Goal: Task Accomplishment & Management: Manage account settings

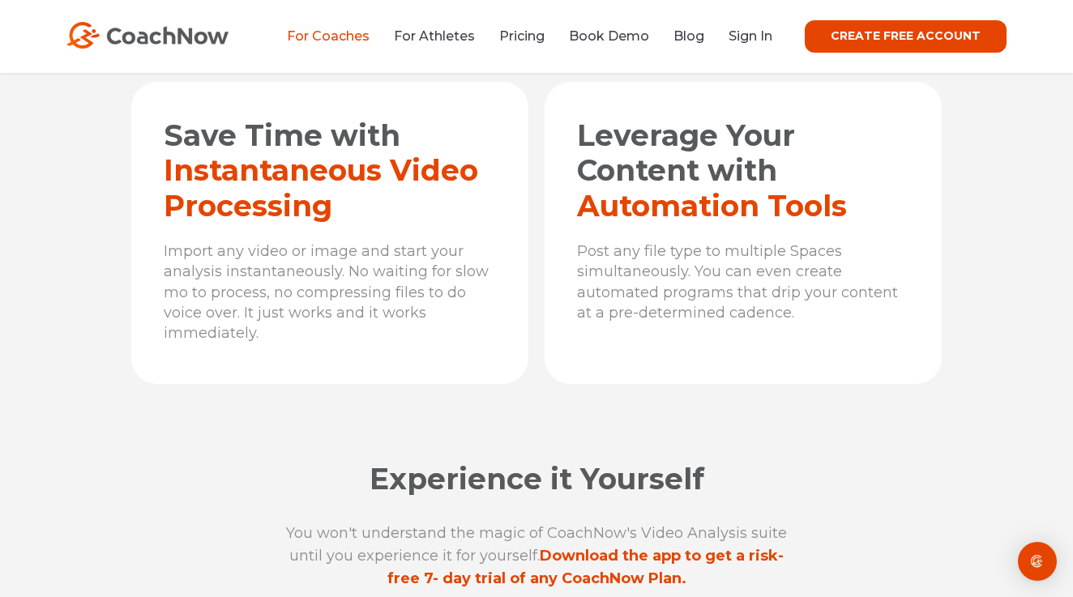
scroll to position [5354, 0]
click at [530, 31] on link "Pricing" at bounding box center [521, 35] width 45 height 15
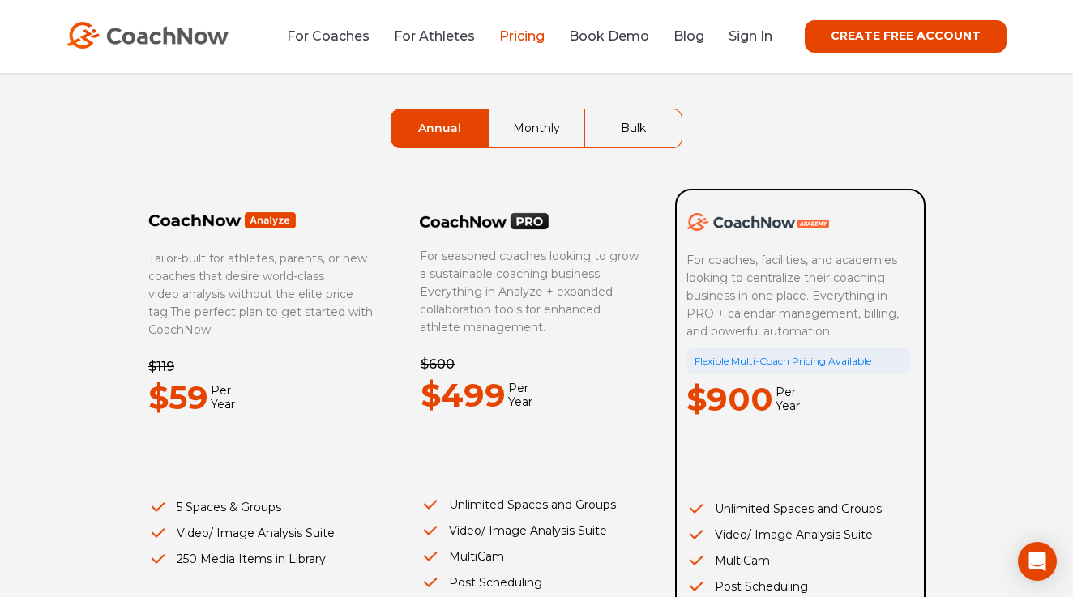
scroll to position [109, 0]
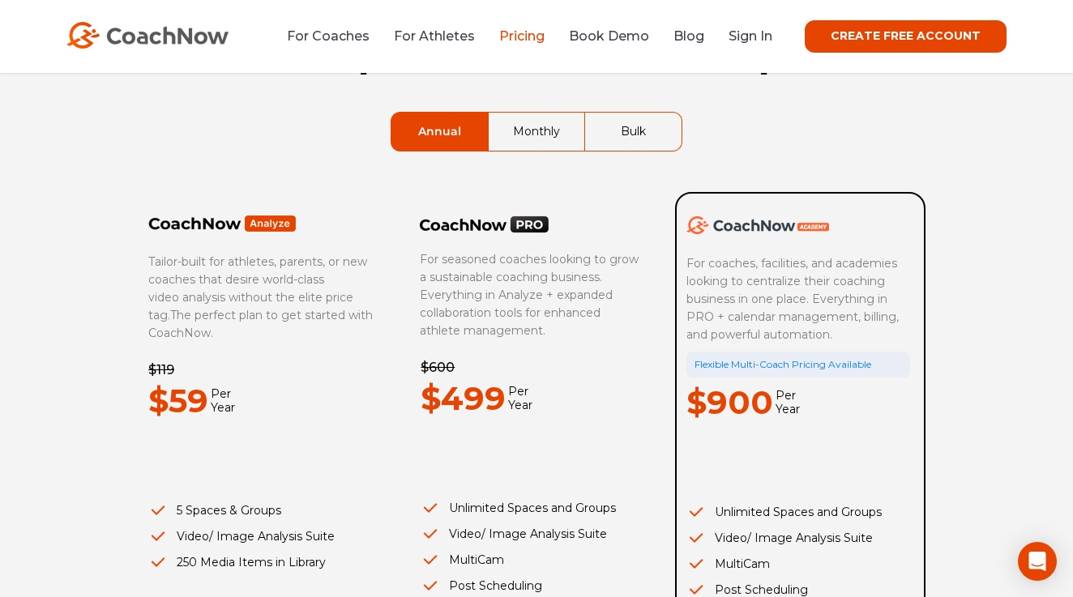
click at [553, 126] on link "Monthly" at bounding box center [537, 132] width 96 height 38
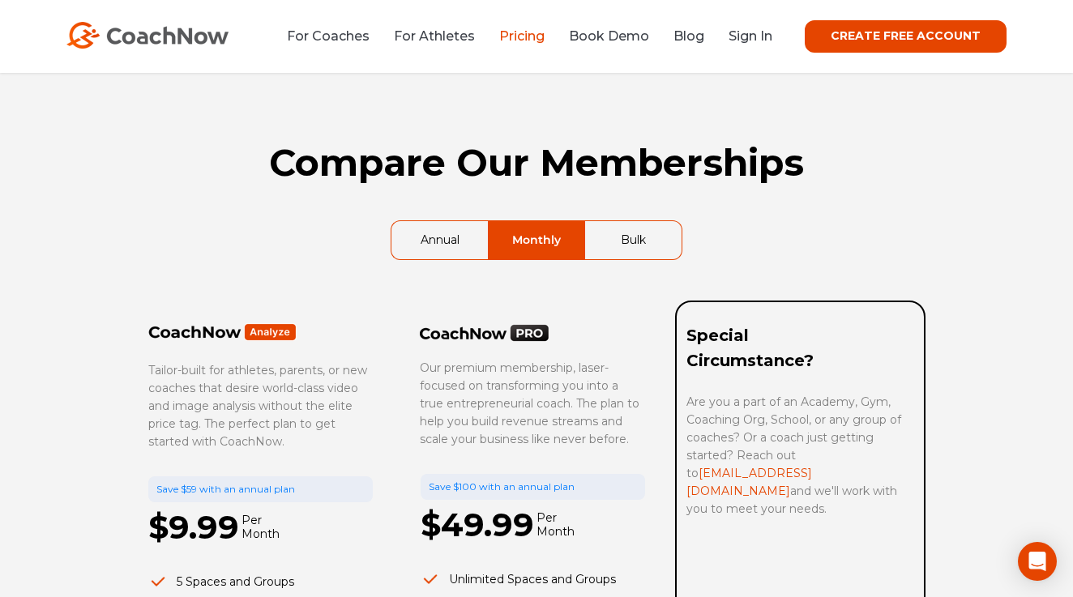
scroll to position [0, 0]
click at [154, 33] on img at bounding box center [147, 35] width 162 height 27
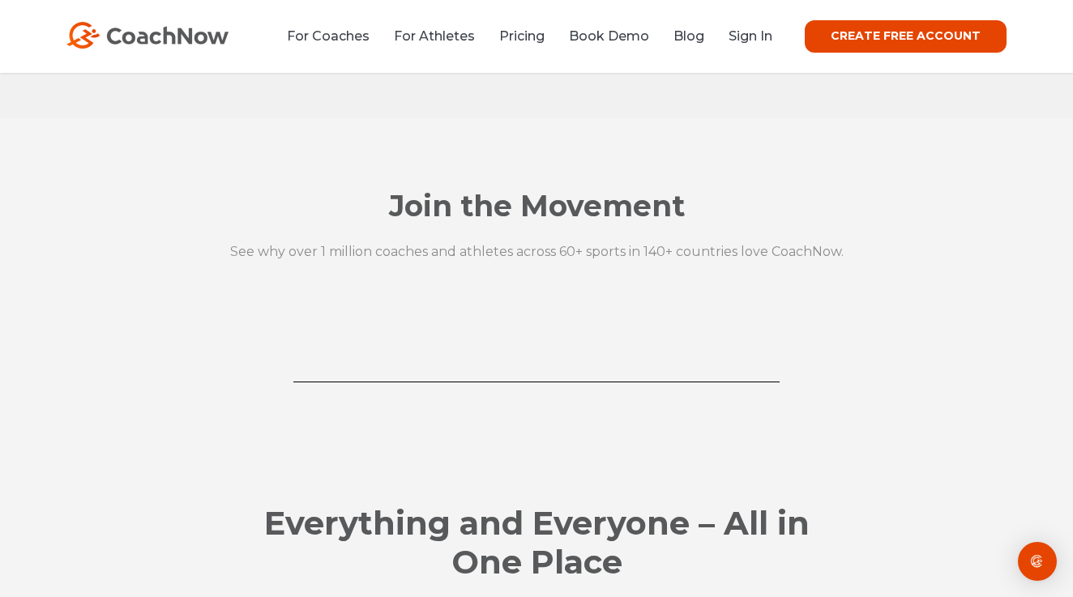
scroll to position [1666, 0]
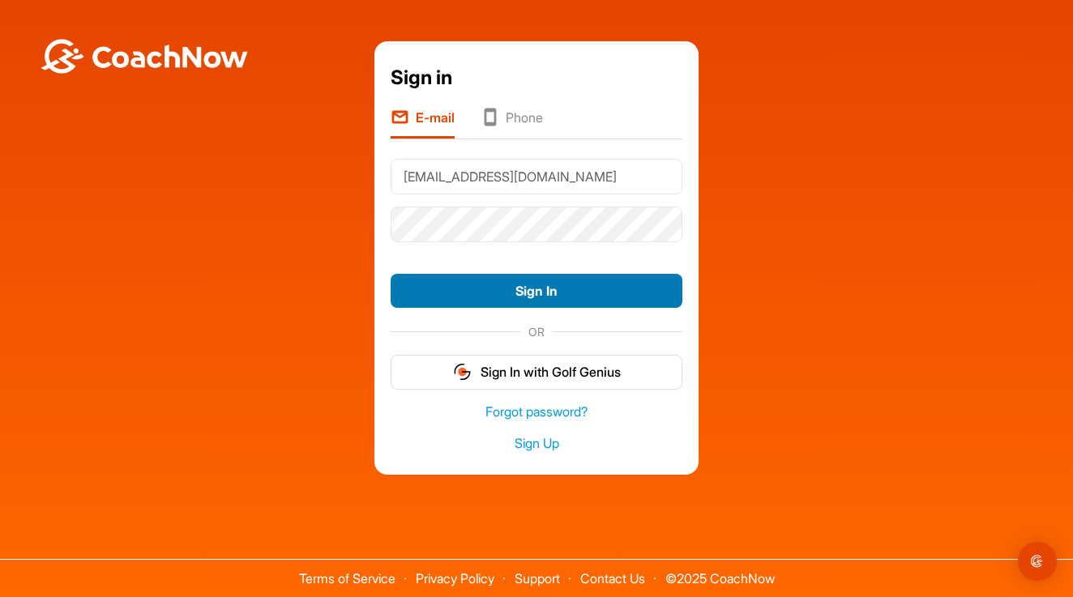
click at [527, 289] on button "Sign In" at bounding box center [537, 291] width 292 height 35
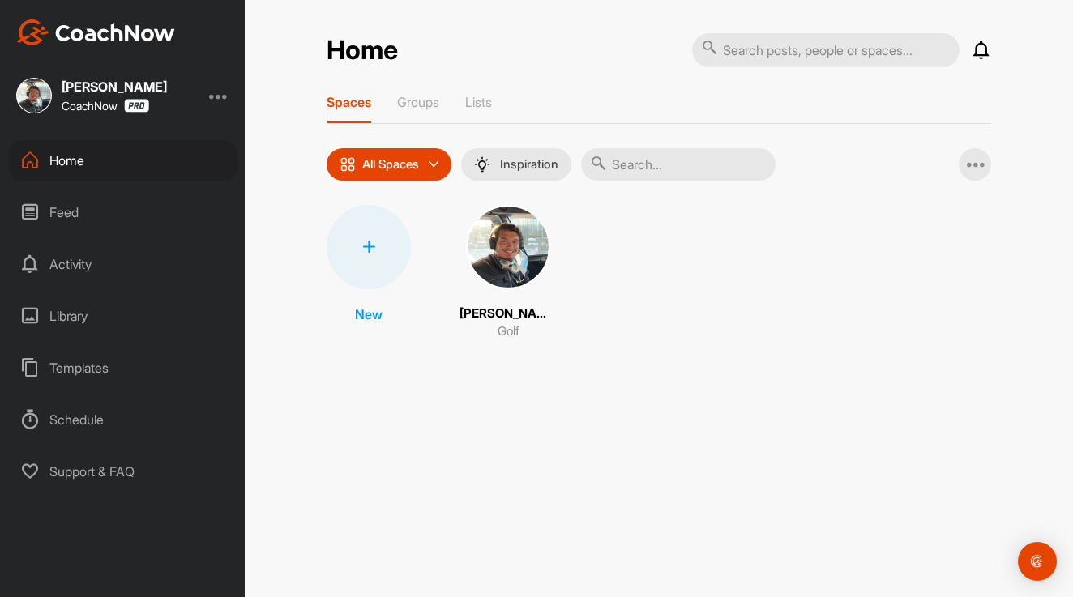
click at [78, 215] on div "Feed" at bounding box center [123, 212] width 229 height 41
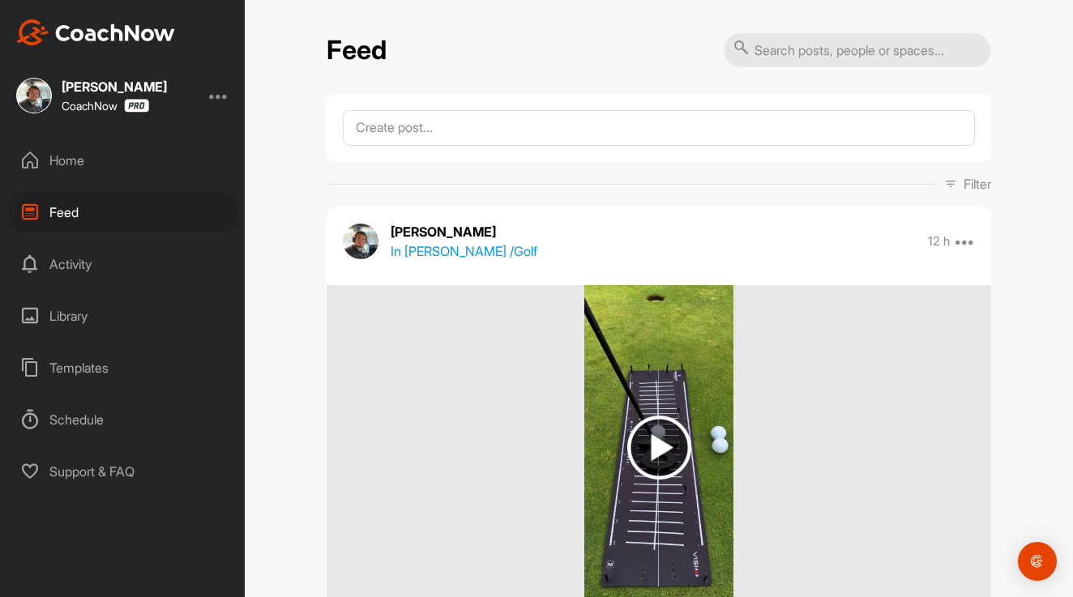
click at [71, 319] on div "Library" at bounding box center [123, 316] width 229 height 41
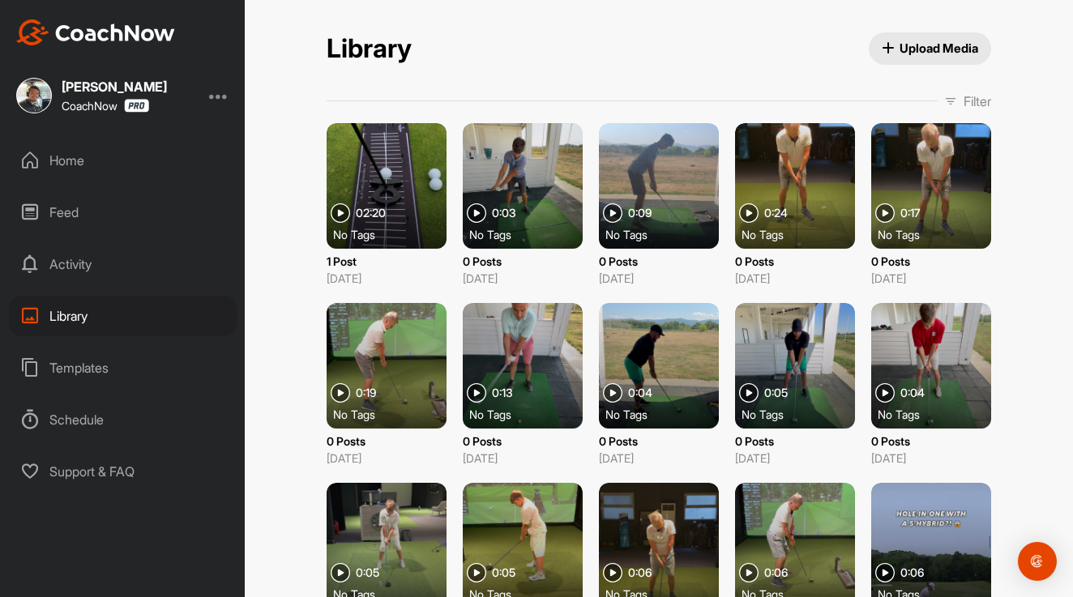
click at [63, 166] on div "Home" at bounding box center [123, 160] width 229 height 41
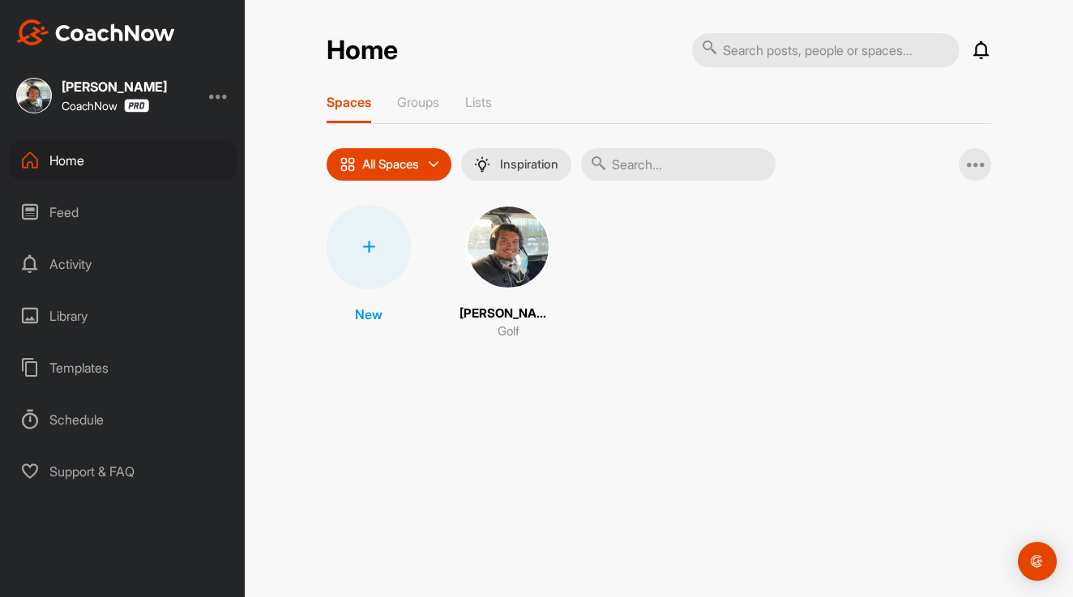
click at [514, 254] on img at bounding box center [508, 247] width 84 height 84
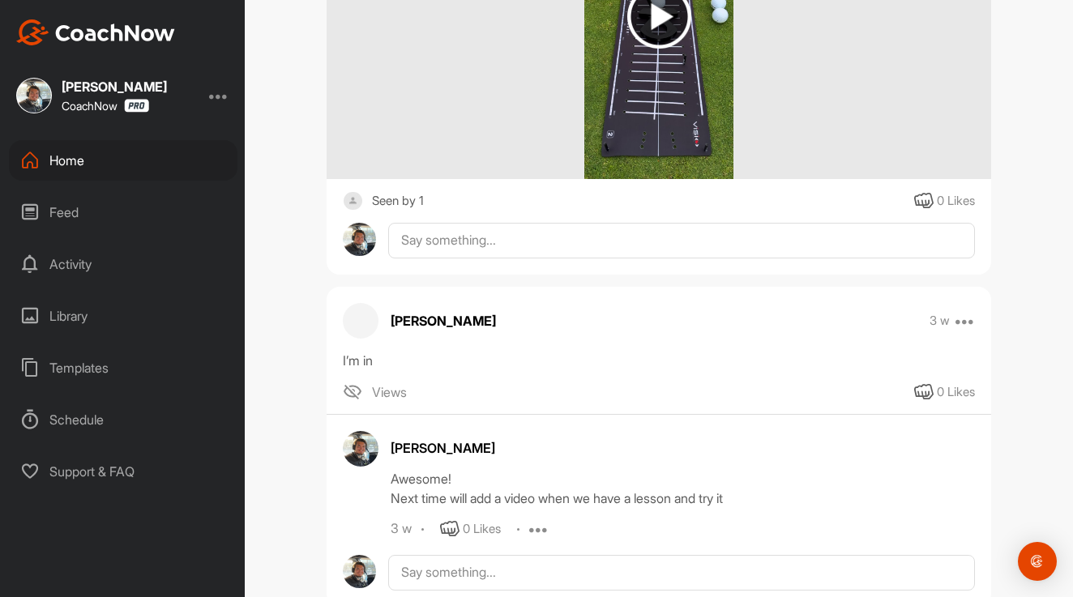
scroll to position [513, 0]
click at [1037, 560] on img "Open Intercom Messenger" at bounding box center [1037, 561] width 21 height 21
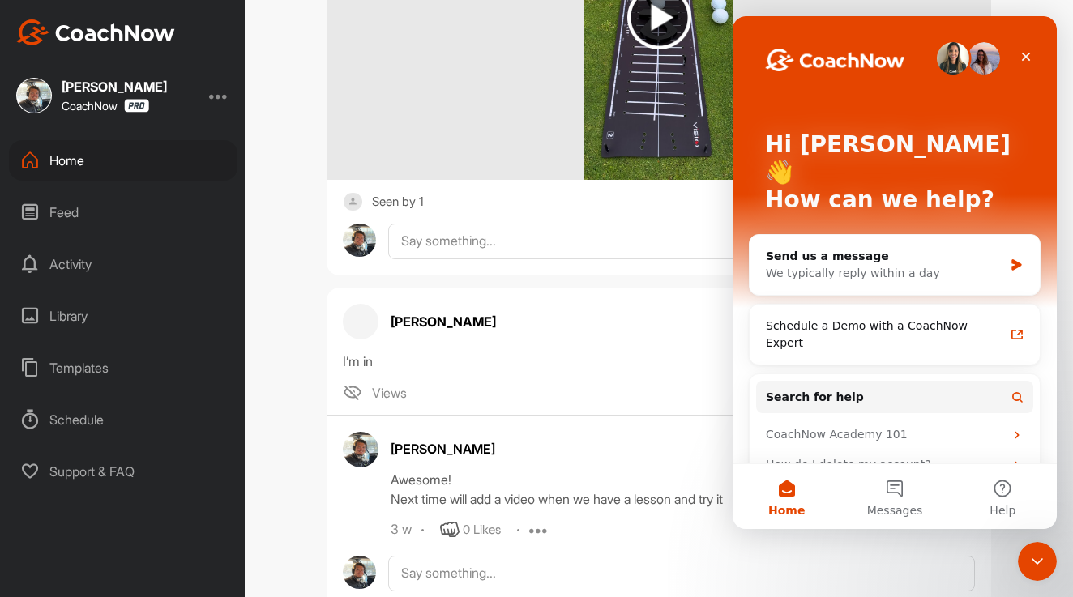
scroll to position [0, 0]
click at [1022, 50] on icon "Close" at bounding box center [1026, 56] width 13 height 13
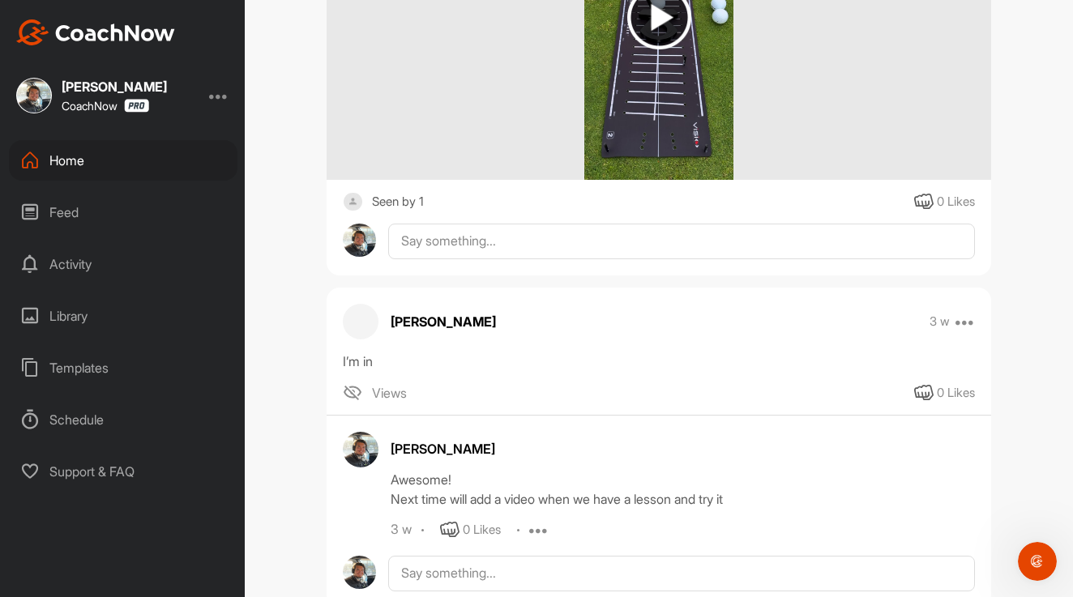
click at [1016, 259] on div "[PERSON_NAME] Golf Space Settings Your Notifications Timeline Schedule Members …" at bounding box center [659, 298] width 828 height 597
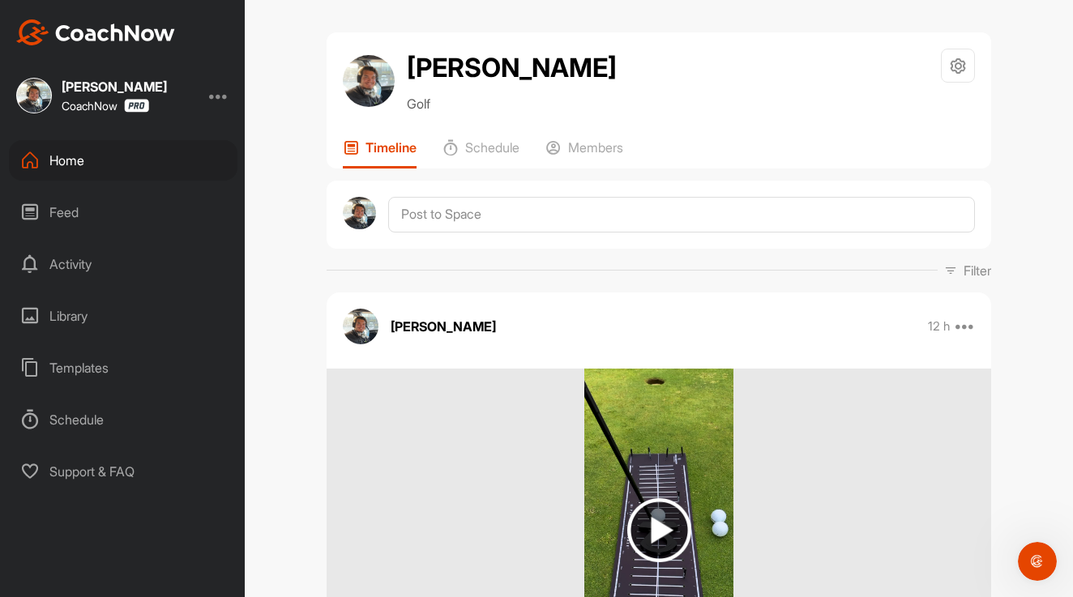
click at [219, 98] on div at bounding box center [218, 95] width 19 height 19
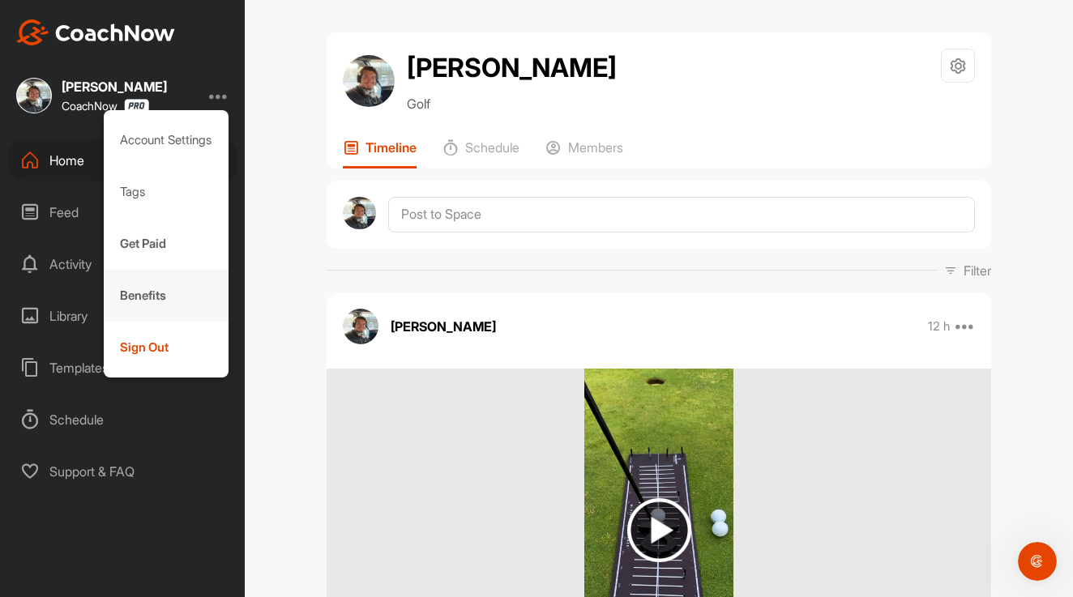
click at [158, 285] on div "Benefits" at bounding box center [167, 296] width 126 height 52
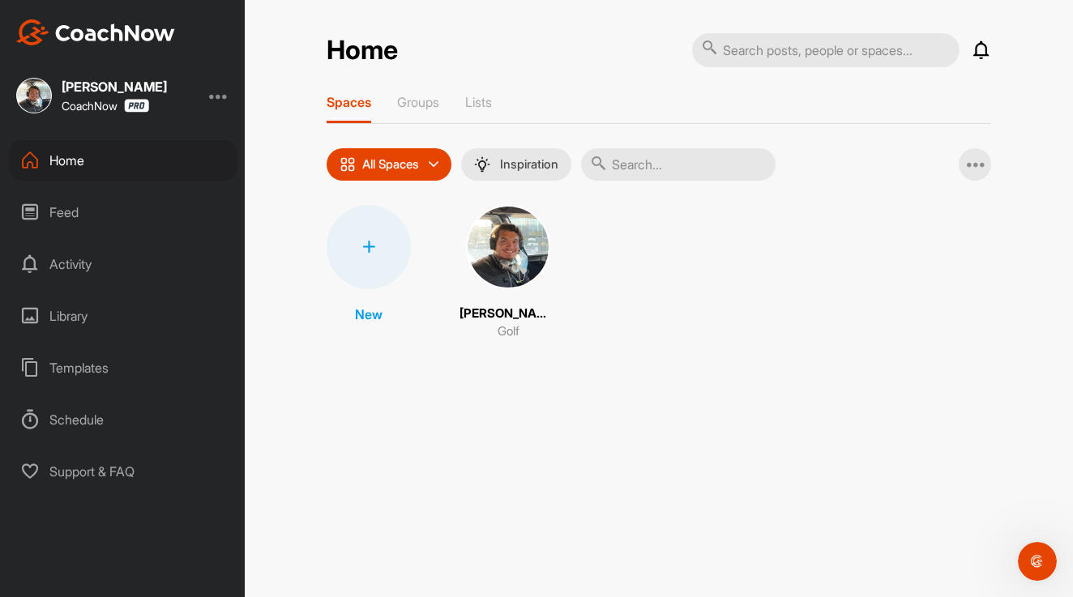
click at [223, 101] on div at bounding box center [218, 95] width 19 height 19
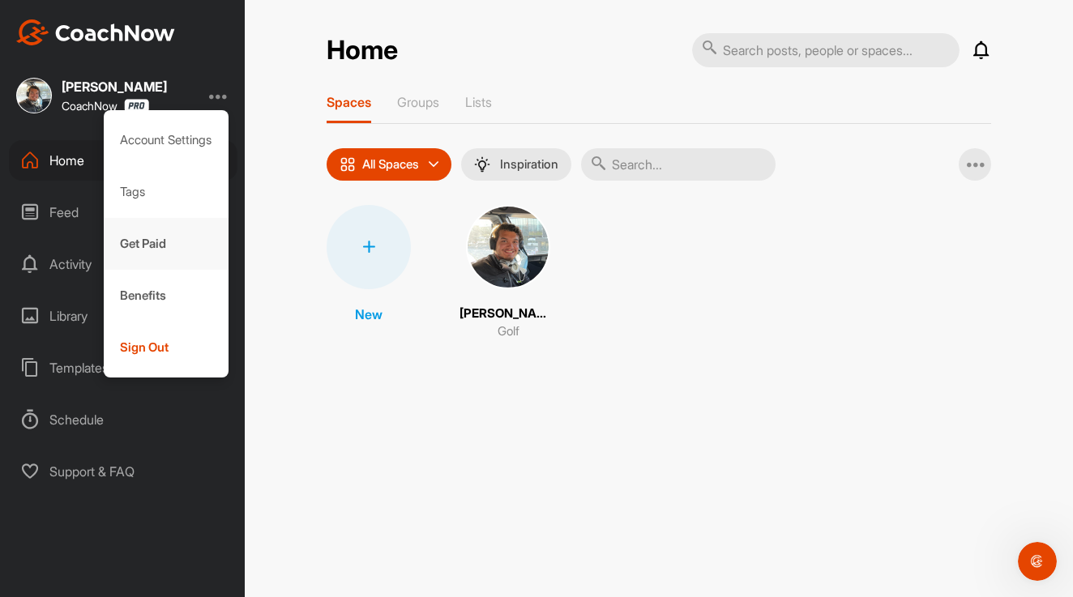
click at [162, 239] on div "Get Paid" at bounding box center [167, 244] width 126 height 52
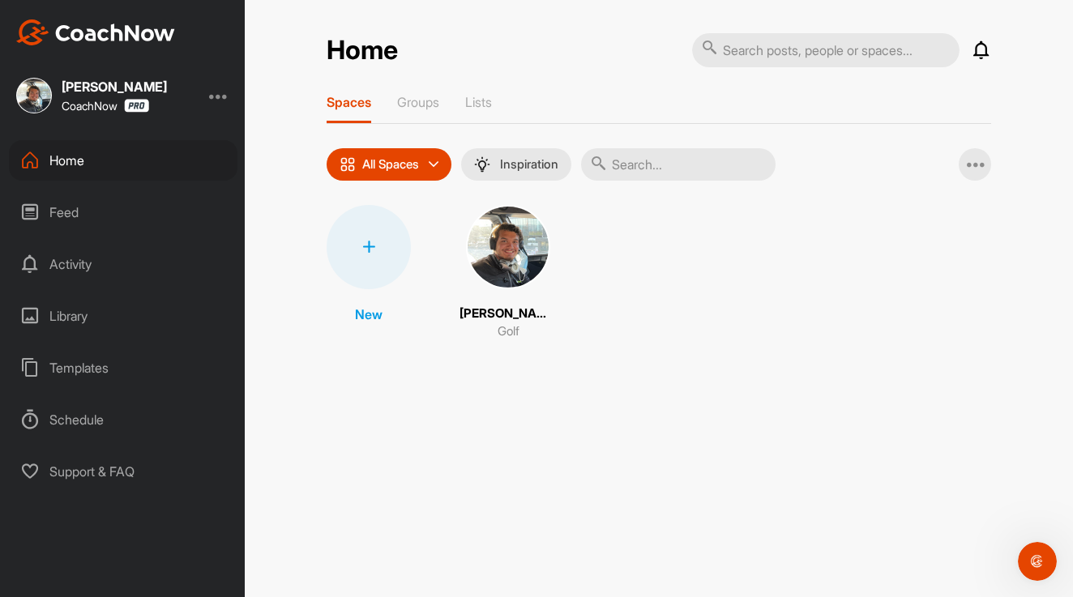
click at [261, 231] on div "Home Notifications Invitations This Month BD [PERSON_NAME] created a post : "I’…" at bounding box center [659, 298] width 828 height 597
click at [66, 218] on div "Feed" at bounding box center [123, 212] width 229 height 41
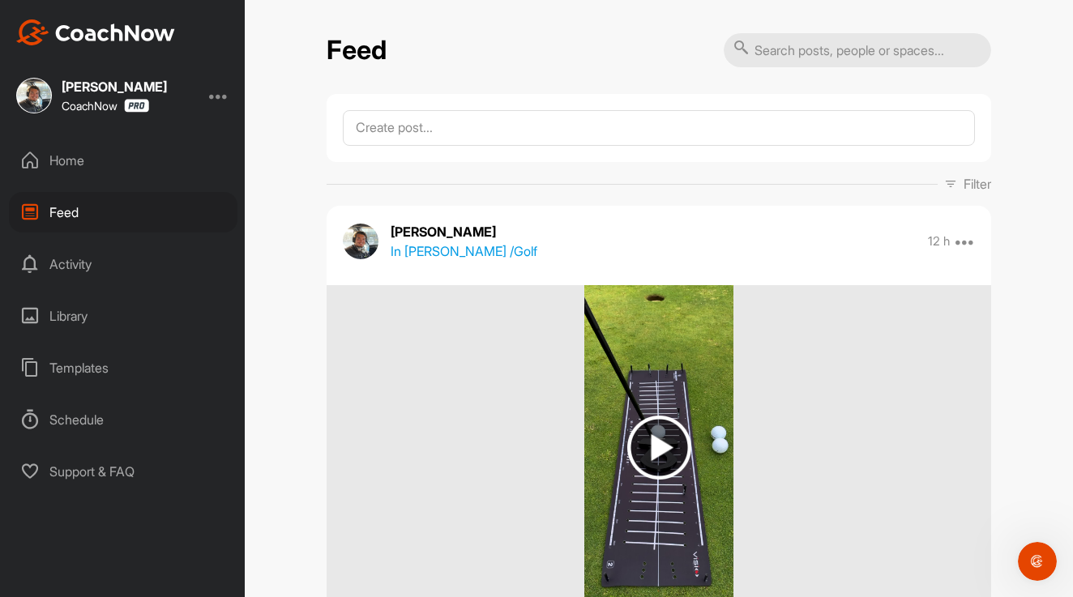
click at [76, 254] on div "Activity" at bounding box center [123, 264] width 229 height 41
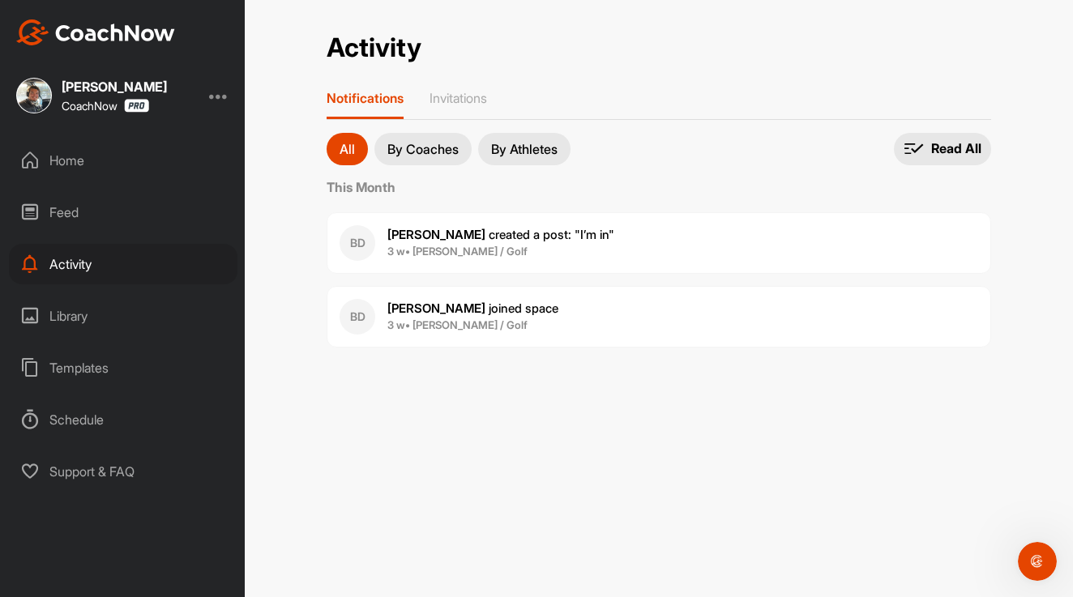
click at [75, 156] on div "Home" at bounding box center [123, 160] width 229 height 41
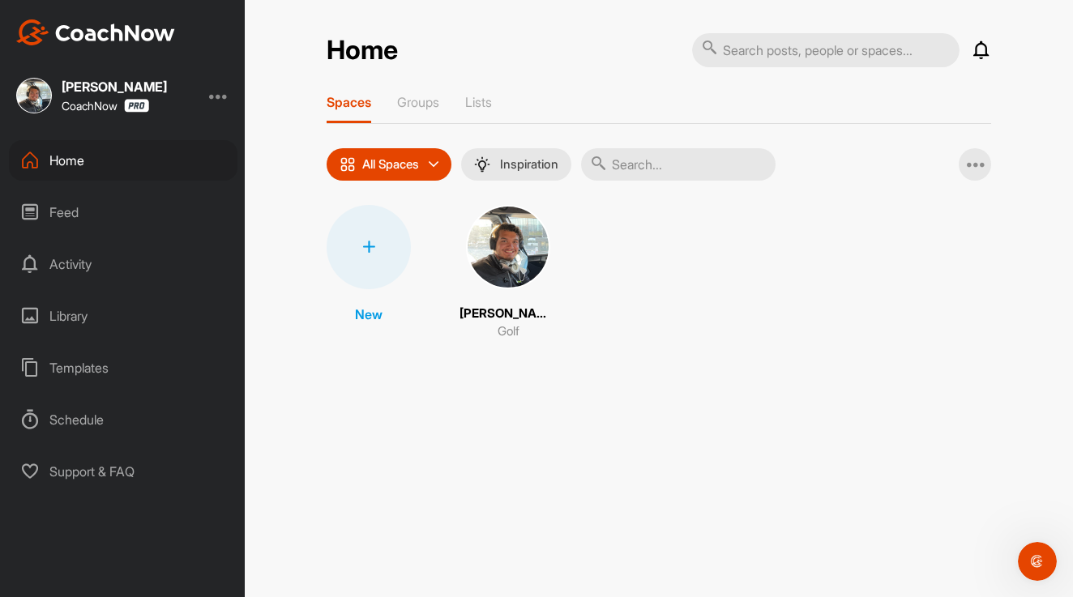
click at [216, 96] on div at bounding box center [218, 95] width 19 height 19
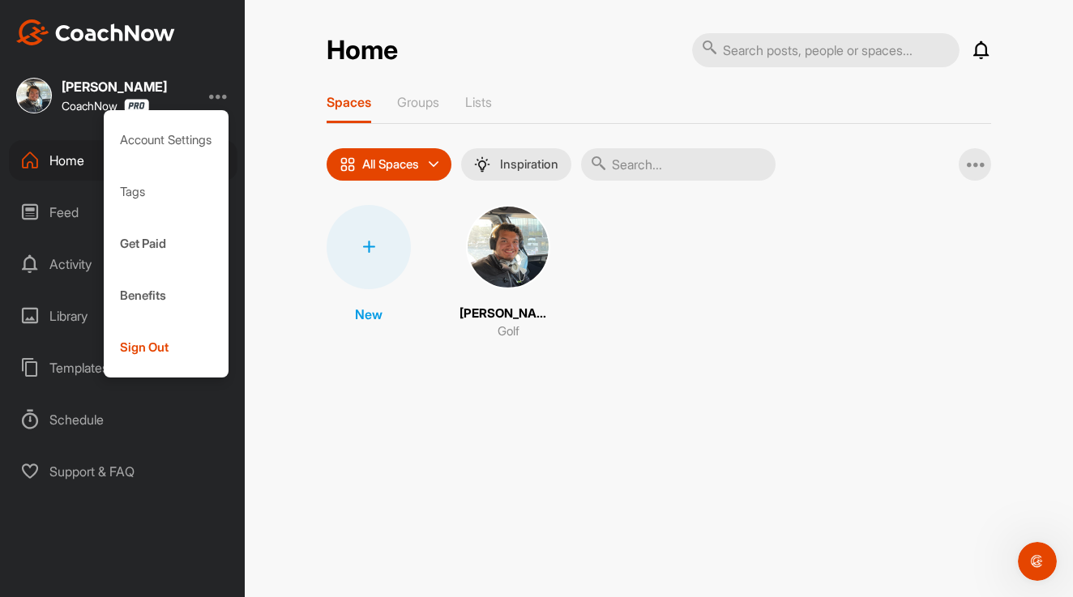
click at [199, 48] on div "[PERSON_NAME] CoachNow Account Settings Tags Get Paid Benefits Sign Out Home Fe…" at bounding box center [122, 298] width 245 height 597
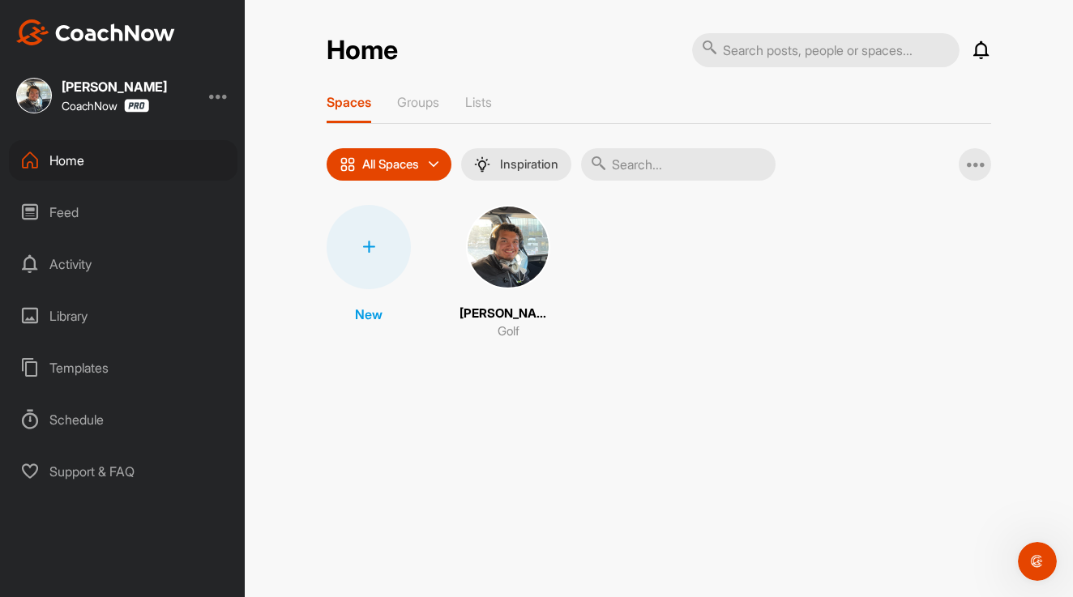
click at [215, 95] on div at bounding box center [218, 95] width 19 height 19
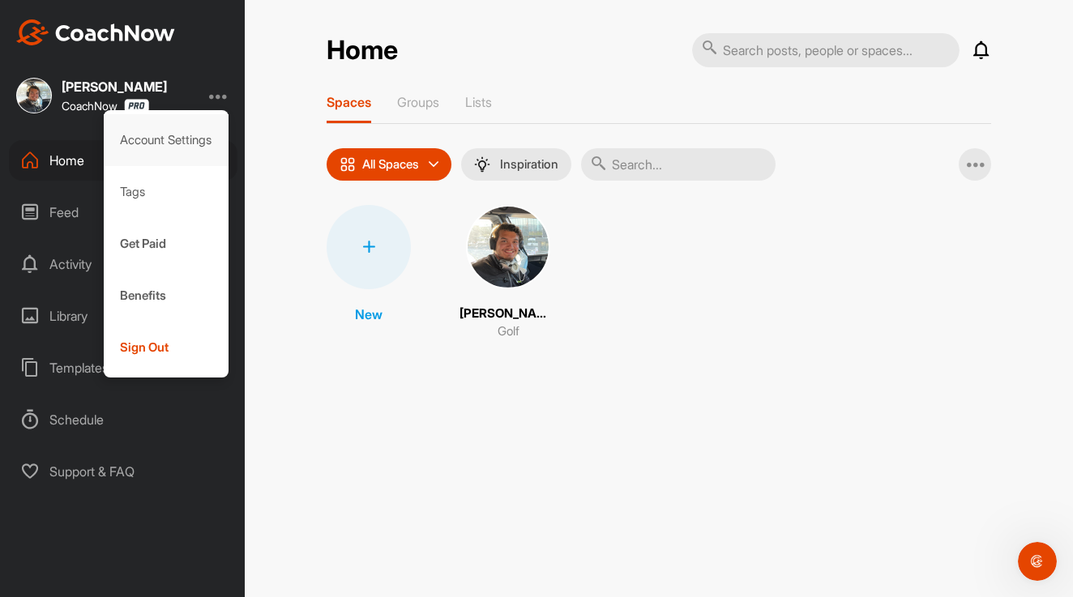
click at [194, 134] on div "Account Settings" at bounding box center [167, 140] width 126 height 52
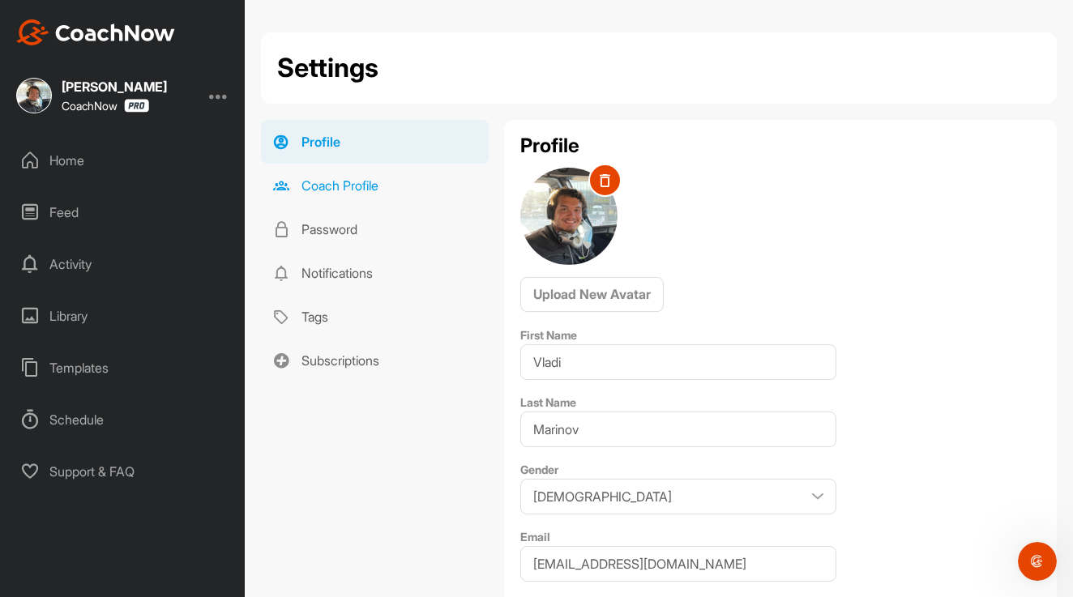
click at [339, 183] on link "Coach Profile" at bounding box center [375, 186] width 228 height 44
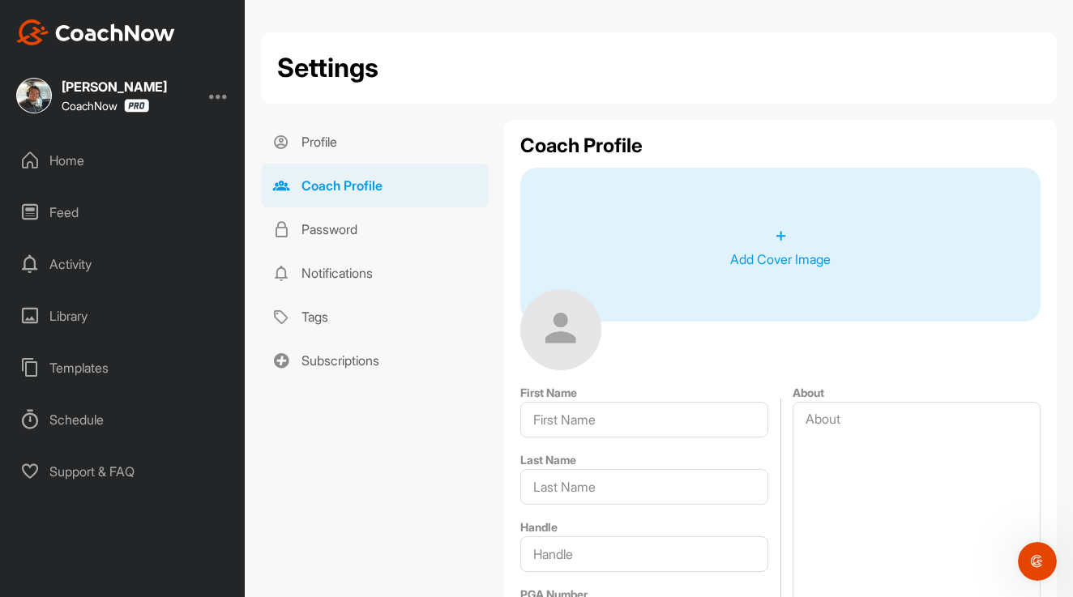
type input "Vladi"
type input "Marinov"
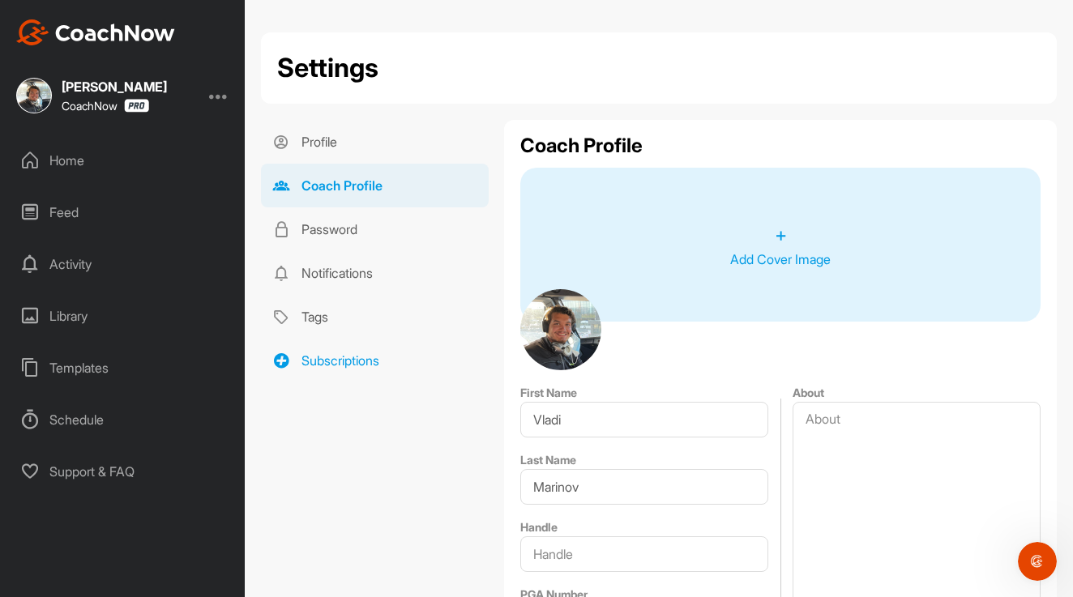
click at [336, 354] on link "Subscriptions" at bounding box center [375, 361] width 228 height 44
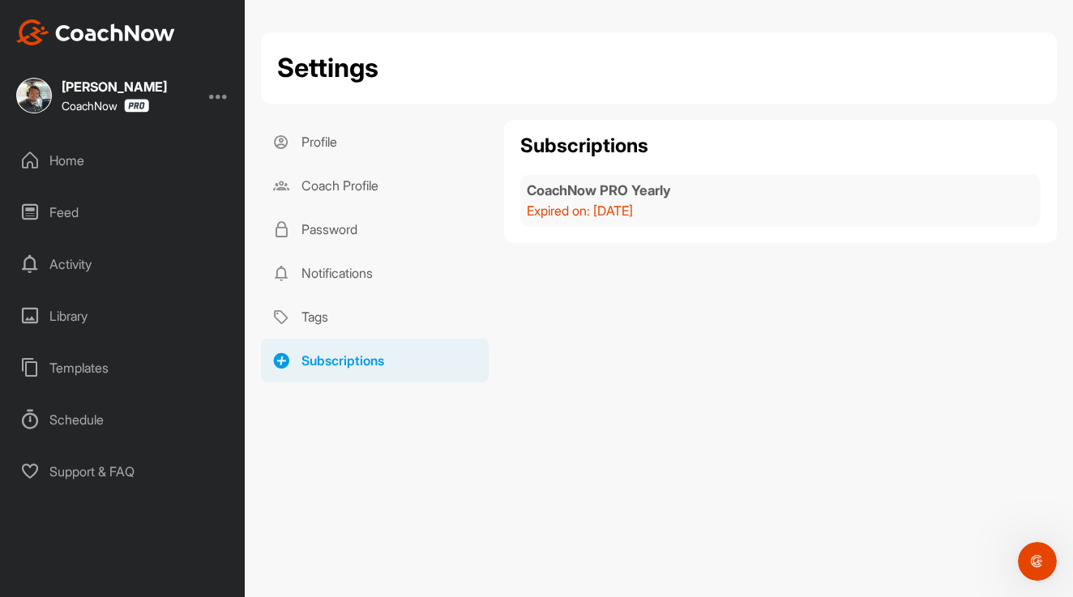
click at [92, 164] on div "Home" at bounding box center [123, 160] width 229 height 41
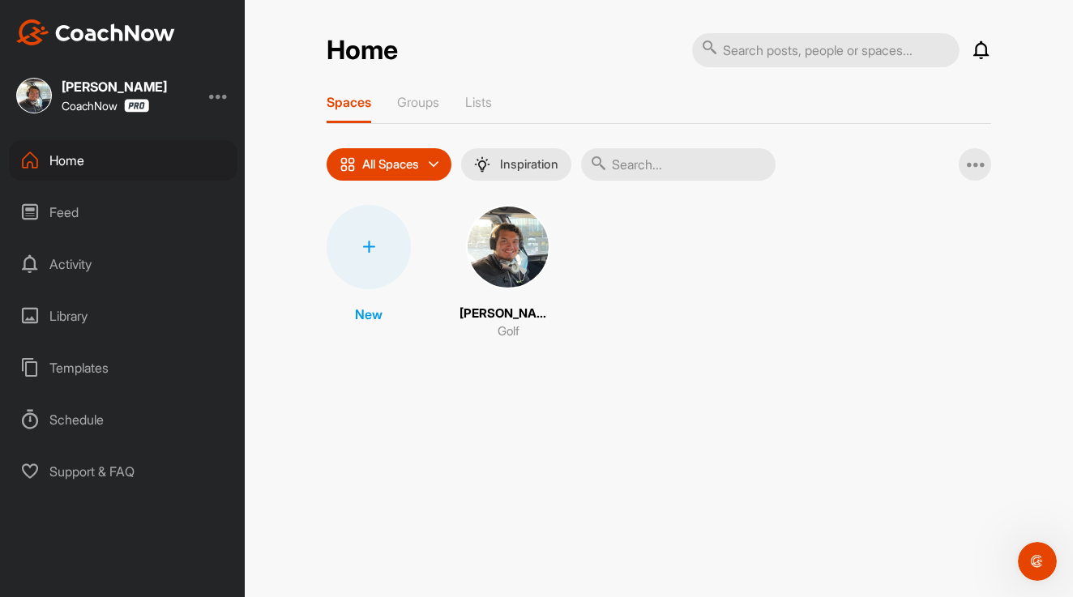
click at [511, 242] on img at bounding box center [508, 247] width 84 height 84
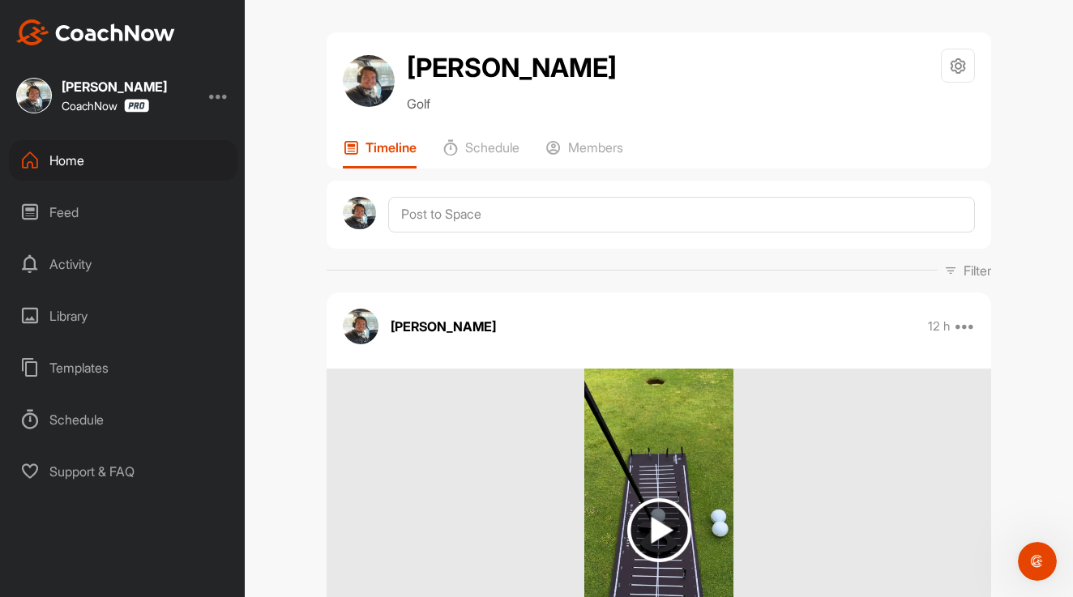
scroll to position [264, 0]
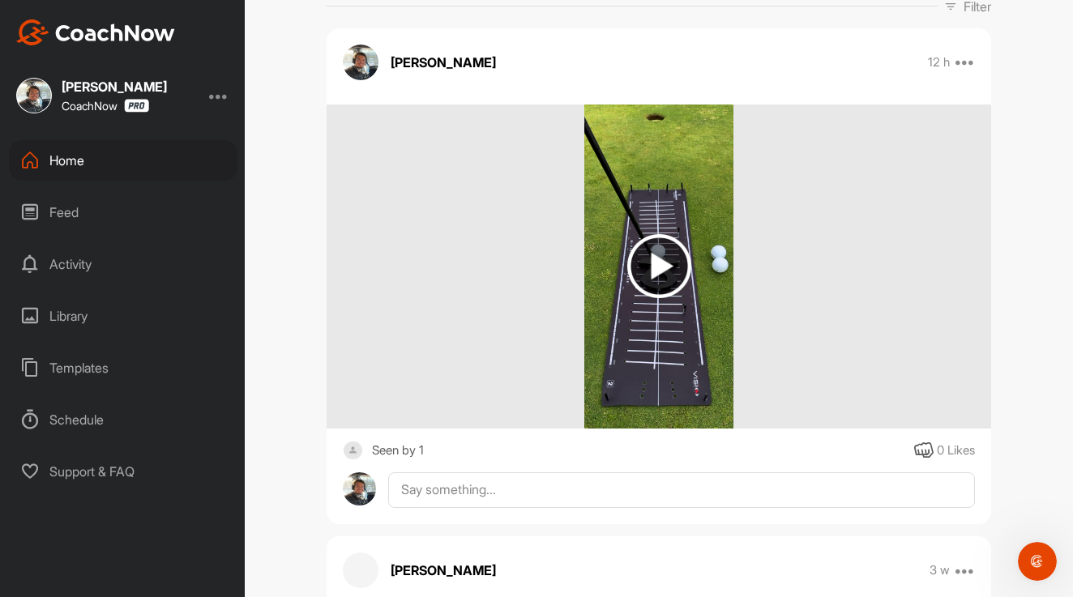
click at [662, 269] on img at bounding box center [659, 266] width 64 height 64
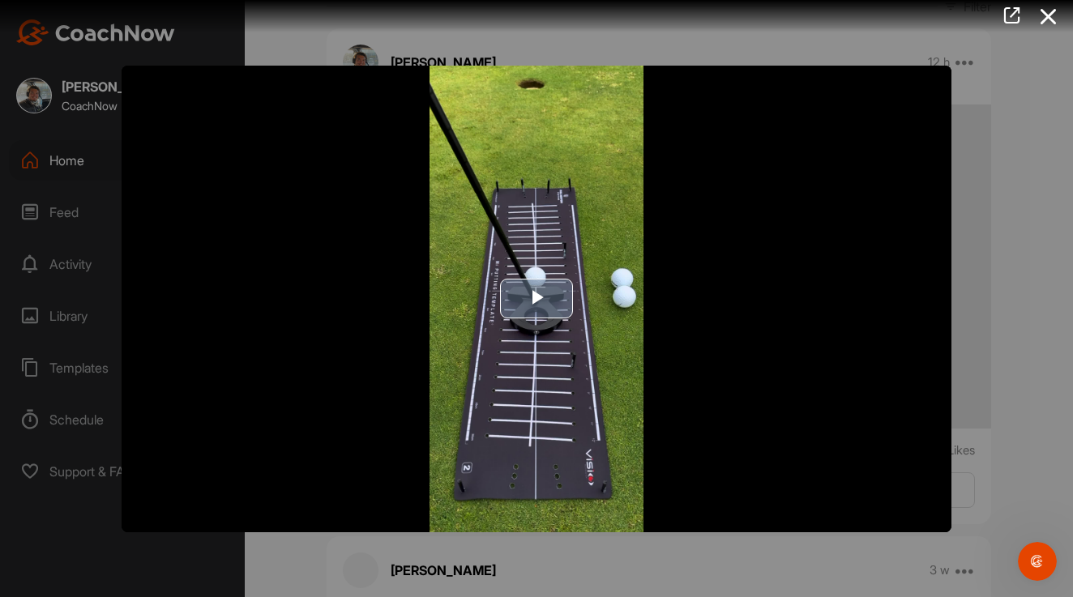
click at [537, 299] on span "Video Player" at bounding box center [537, 299] width 0 height 0
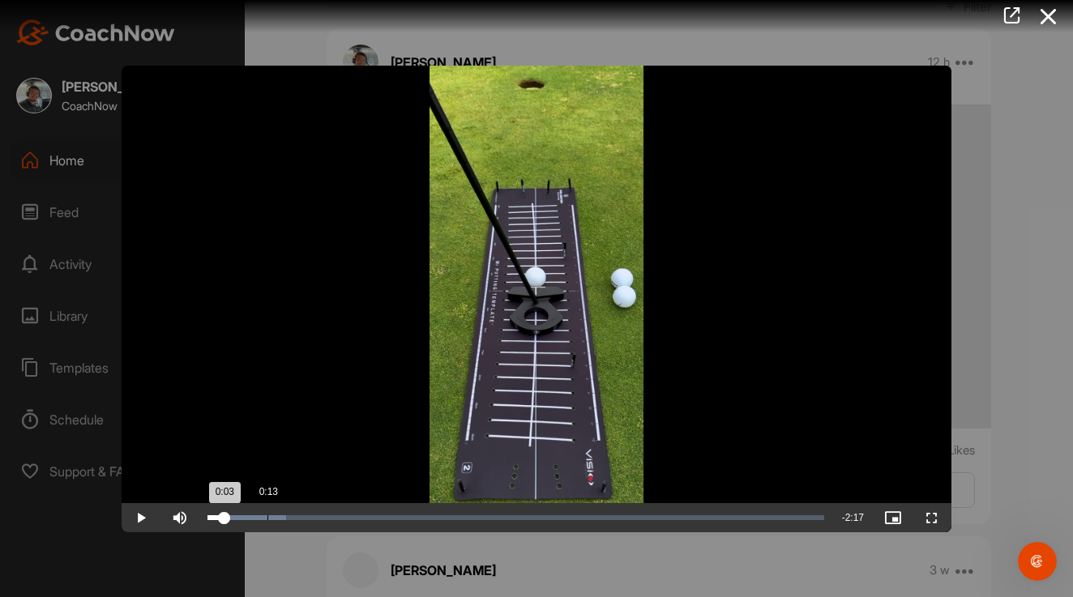
click at [267, 520] on div "Loaded : 12.79% 0:13 0:03" at bounding box center [516, 518] width 617 height 5
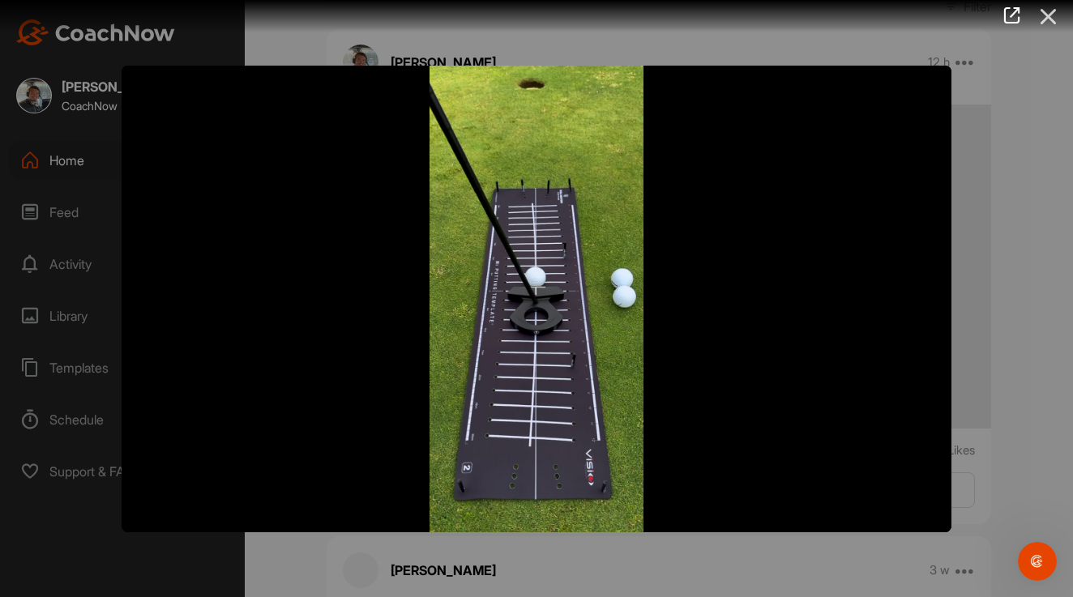
click at [1050, 20] on icon at bounding box center [1048, 17] width 37 height 30
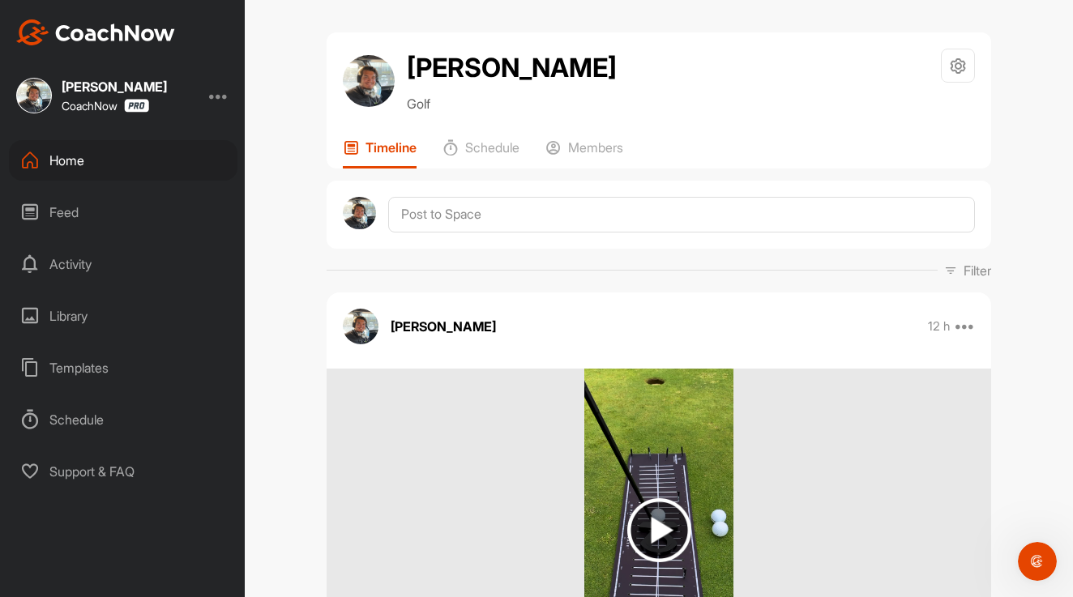
scroll to position [0, 0]
click at [280, 286] on div "[PERSON_NAME] Golf Space Settings Your Notifications Timeline Schedule Members …" at bounding box center [659, 298] width 828 height 597
